Goal: Task Accomplishment & Management: Manage account settings

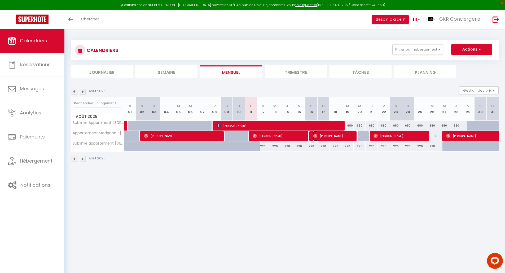
click at [326, 136] on span "[PERSON_NAME]" at bounding box center [333, 136] width 41 height 10
select select "OK"
select select "1"
select select "0"
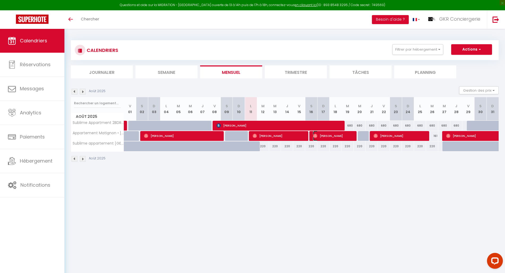
select select "1"
select select
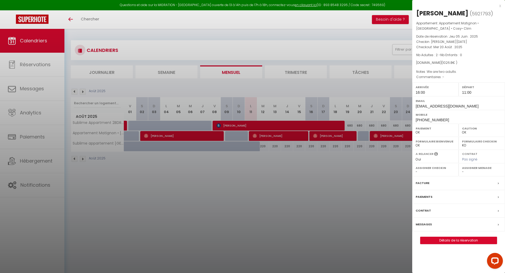
click at [294, 178] on div at bounding box center [252, 136] width 505 height 273
